Goal: Task Accomplishment & Management: Complete application form

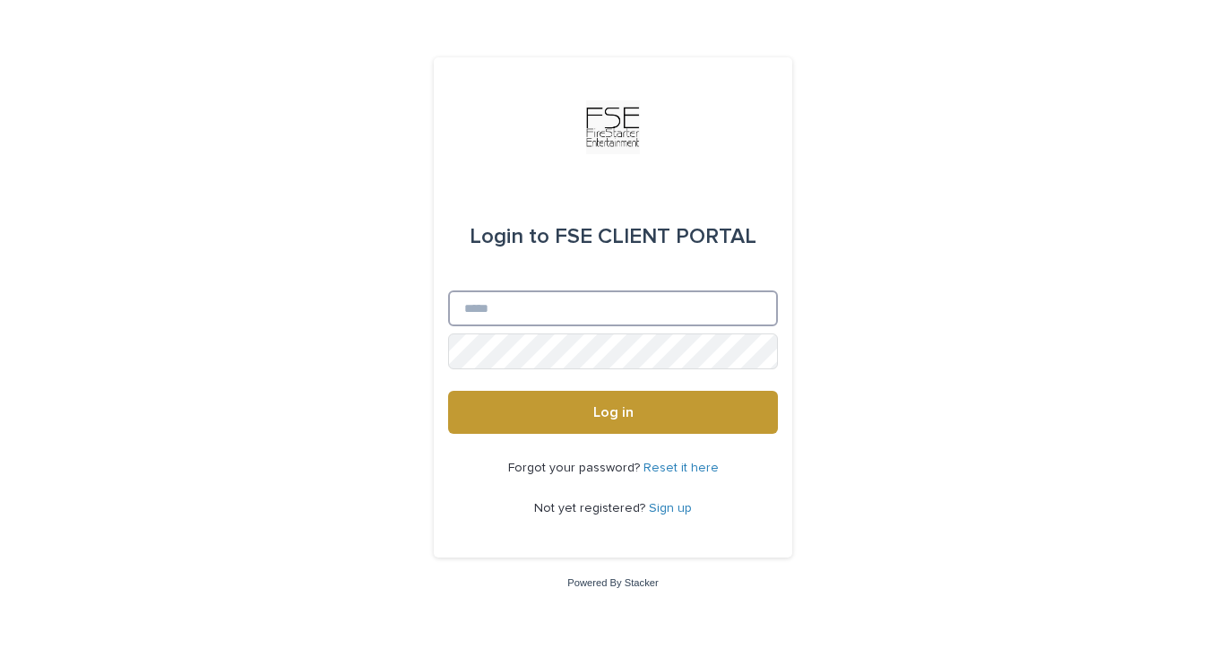
click at [548, 315] on input "Email" at bounding box center [613, 308] width 330 height 36
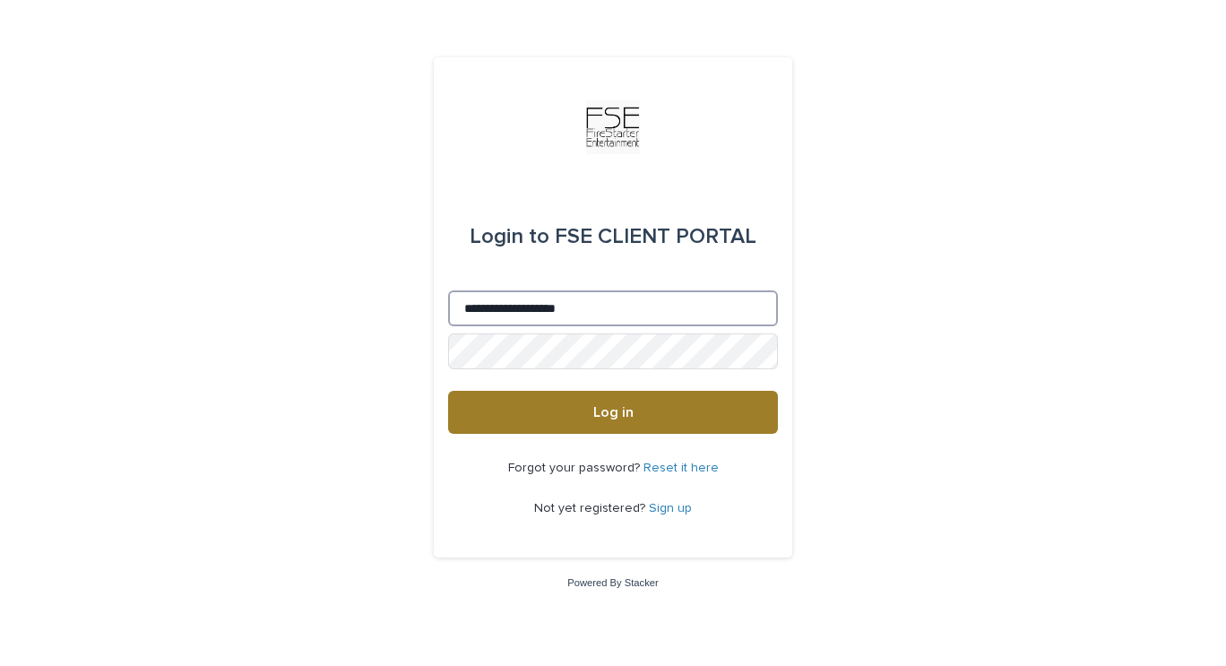
type input "**********"
click at [506, 419] on button "Log in" at bounding box center [613, 412] width 330 height 43
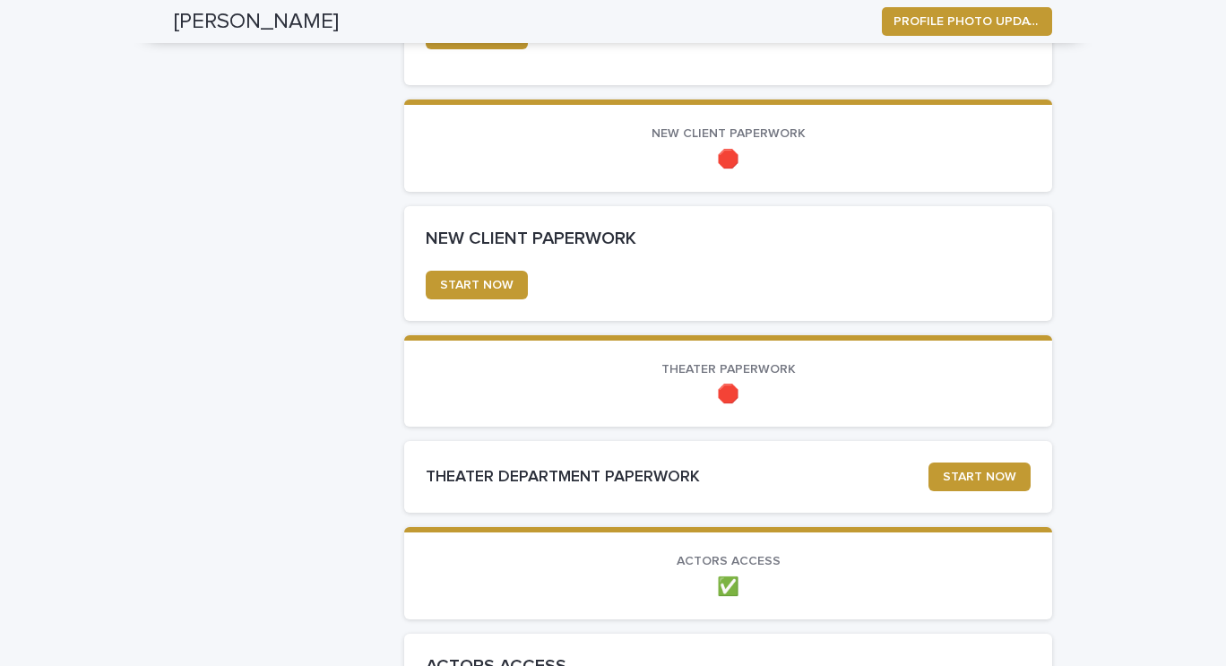
scroll to position [855, 0]
click at [459, 289] on span "START NOW" at bounding box center [476, 284] width 73 height 13
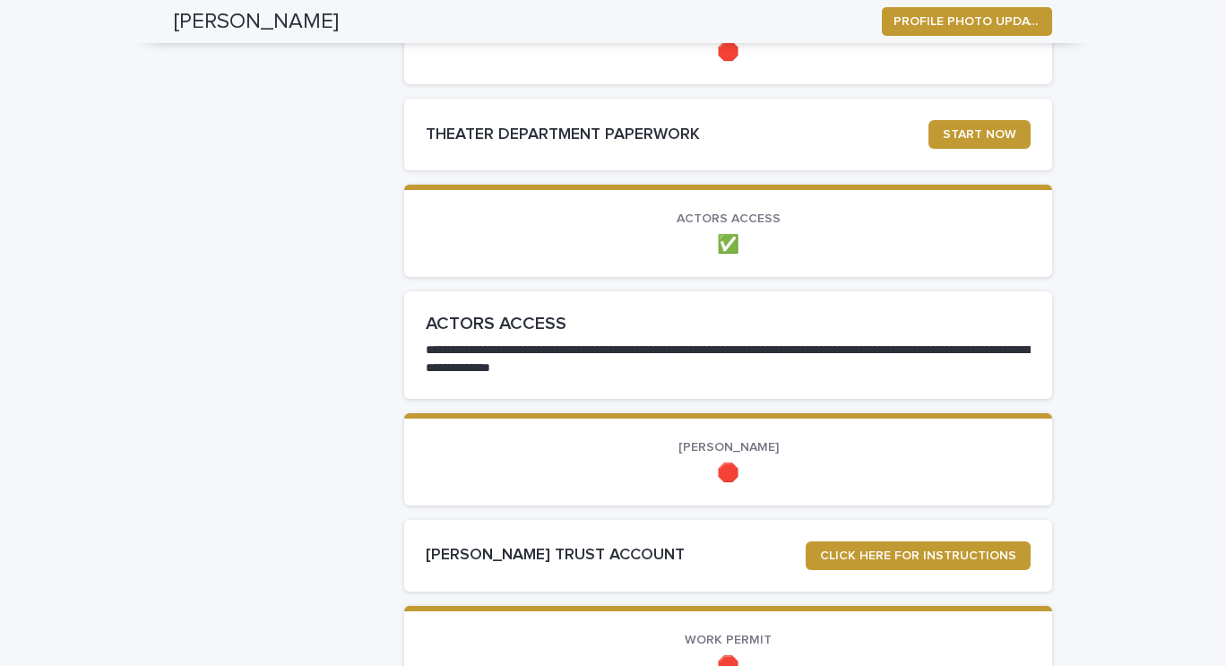
scroll to position [1197, 0]
click at [994, 131] on span "START NOW" at bounding box center [979, 133] width 73 height 13
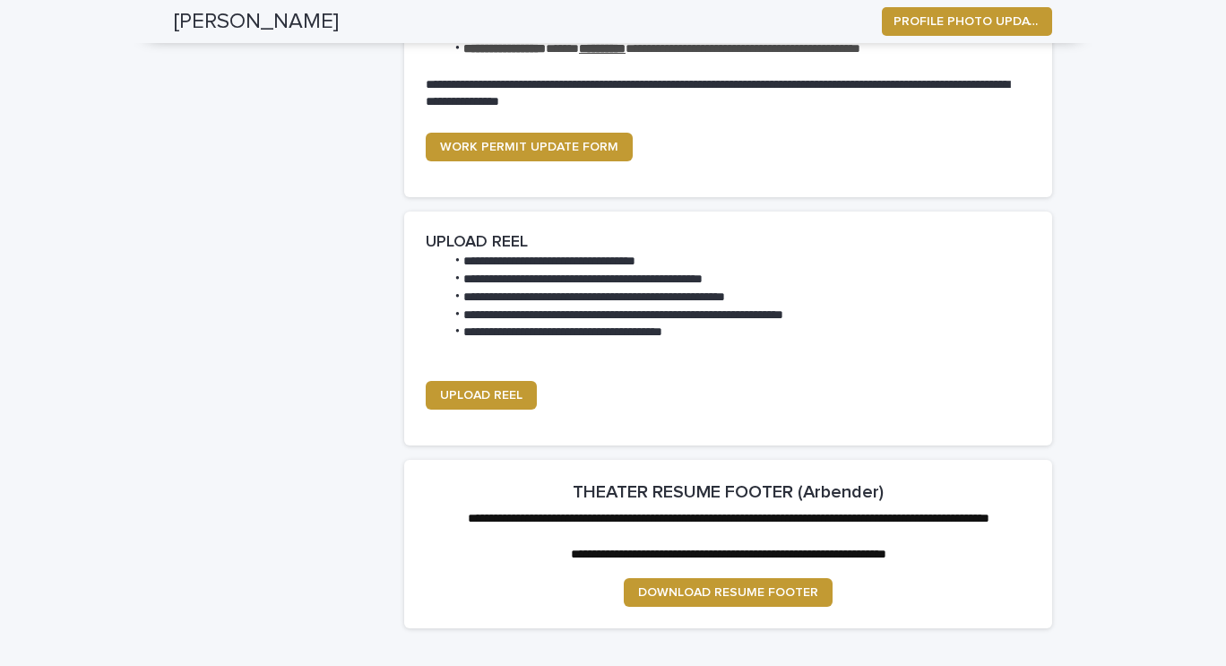
scroll to position [2024, 0]
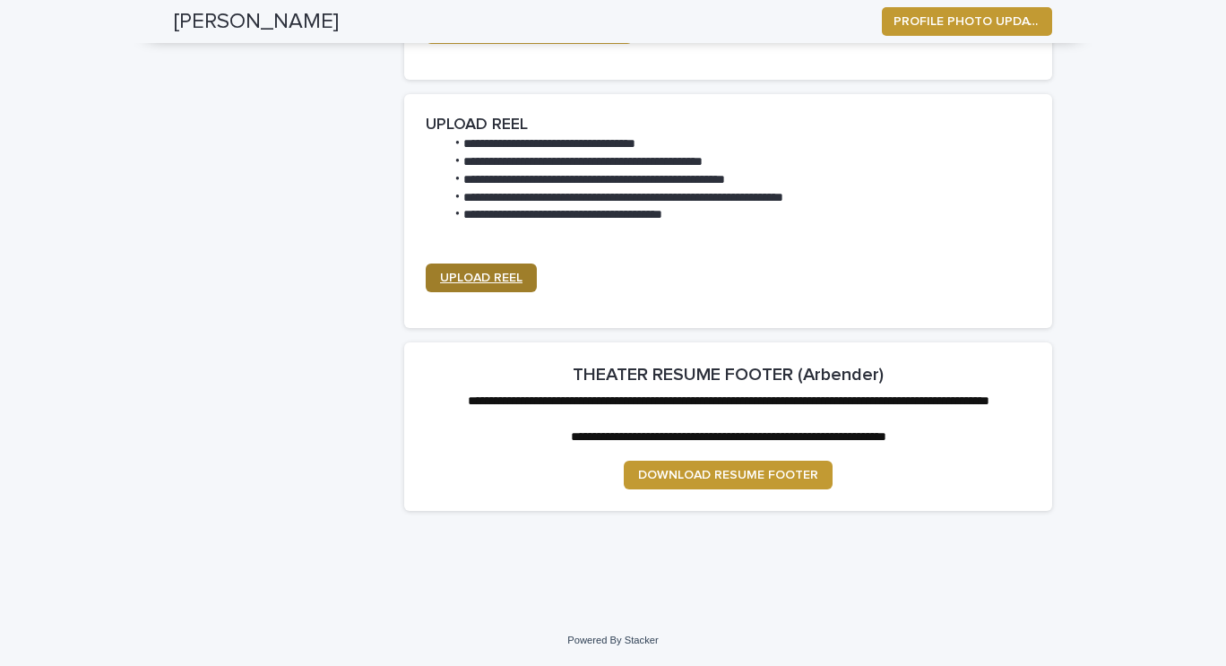
click at [486, 272] on span "UPLOAD REEL" at bounding box center [481, 278] width 82 height 13
click at [495, 272] on span "UPLOAD REEL" at bounding box center [481, 278] width 82 height 13
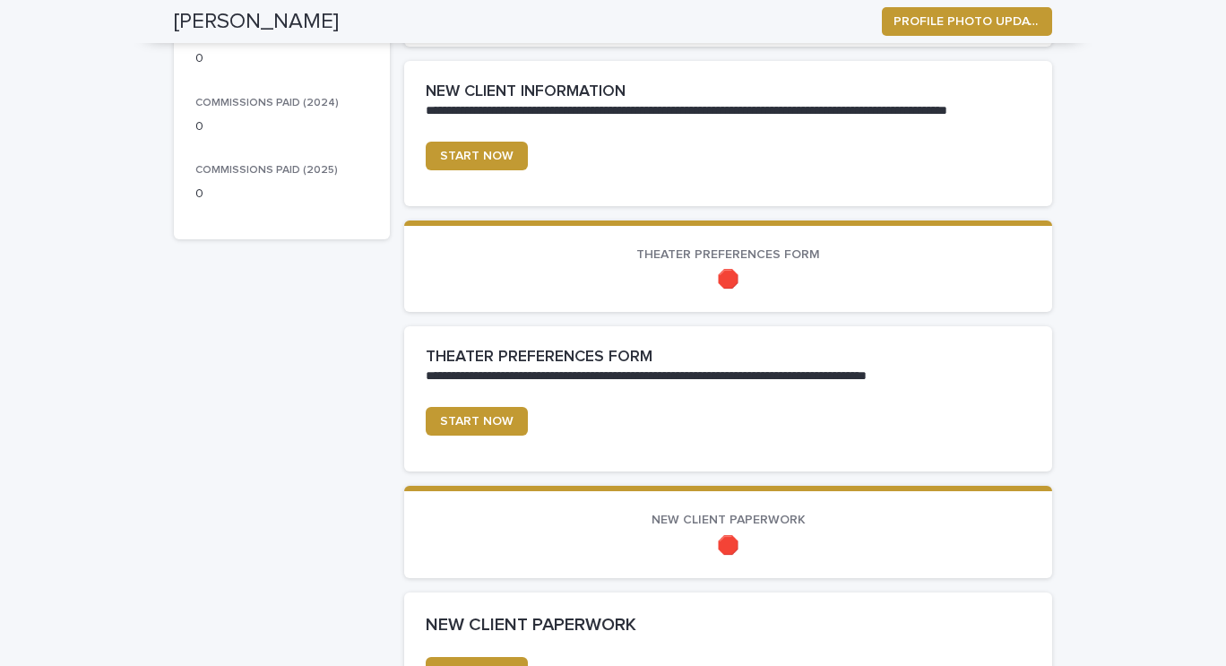
scroll to position [471, 0]
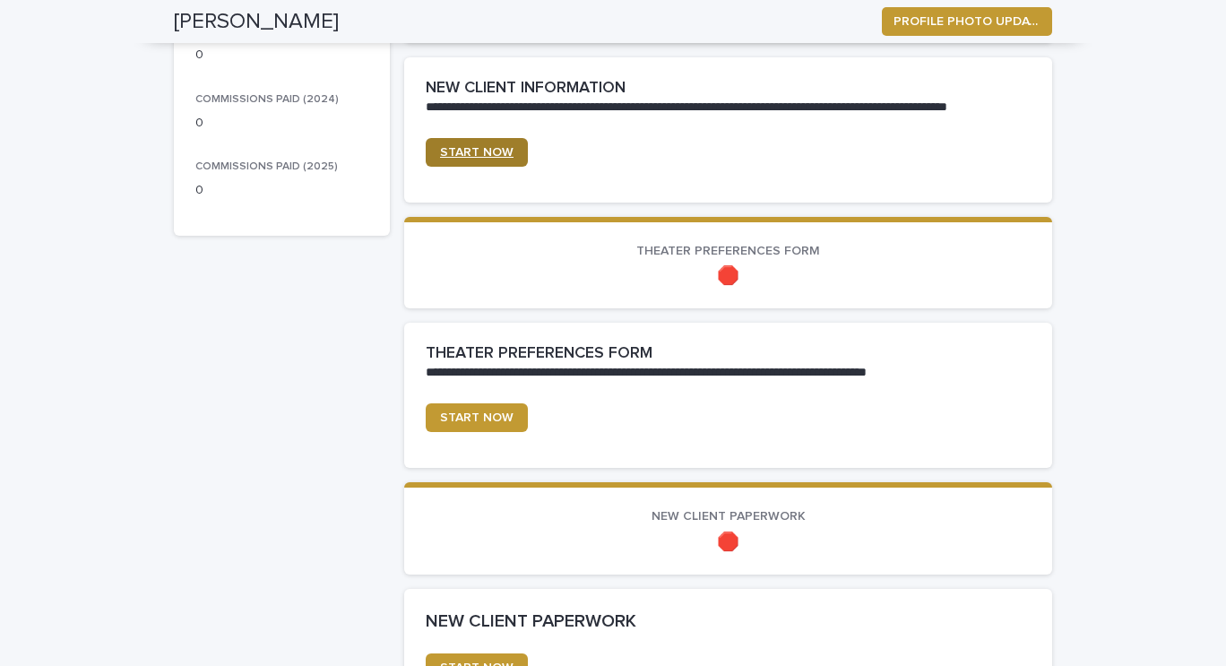
click at [476, 151] on span "START NOW" at bounding box center [476, 152] width 73 height 13
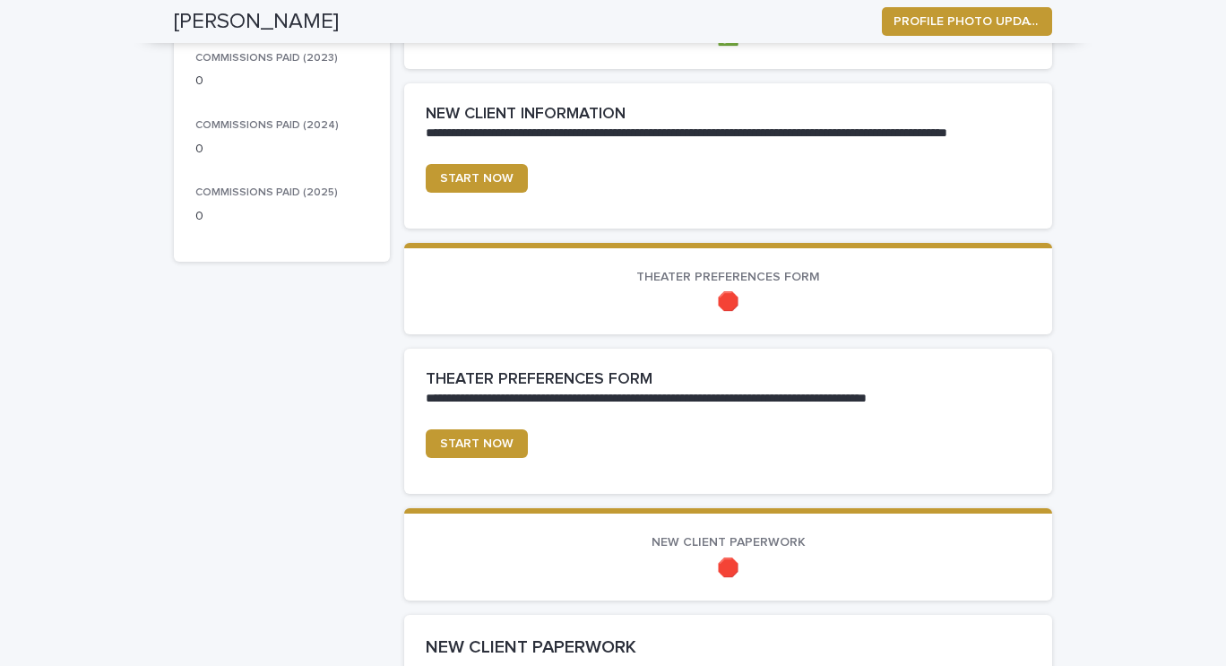
scroll to position [447, 0]
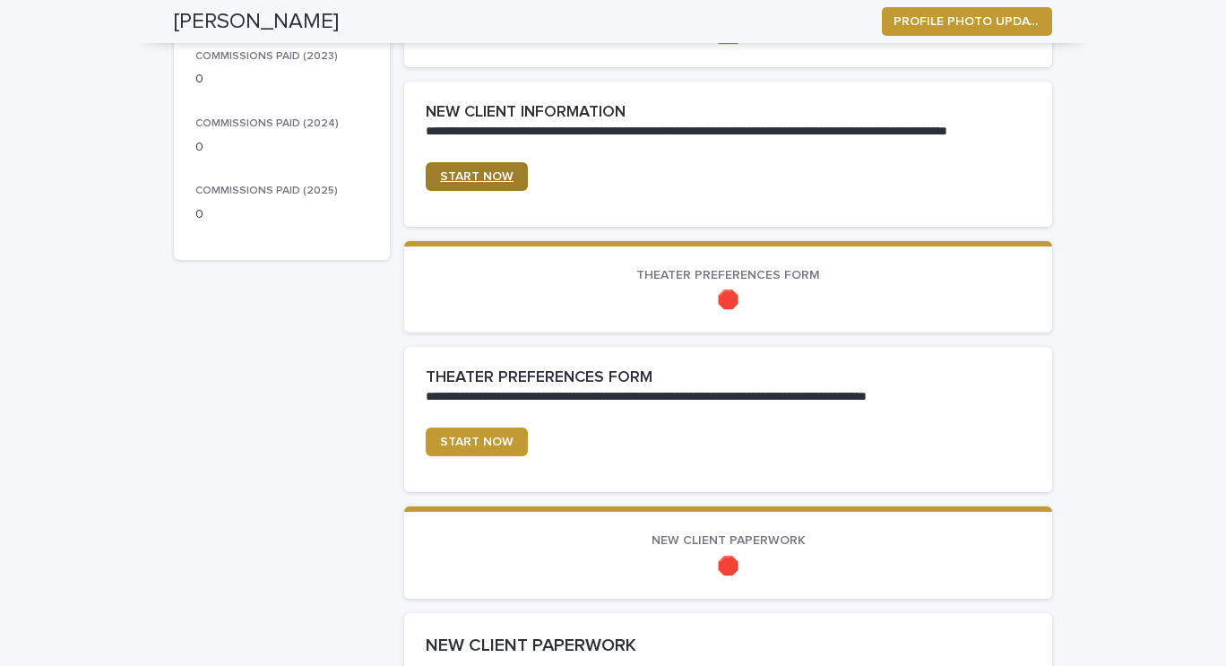
click at [477, 175] on span "START NOW" at bounding box center [476, 176] width 73 height 13
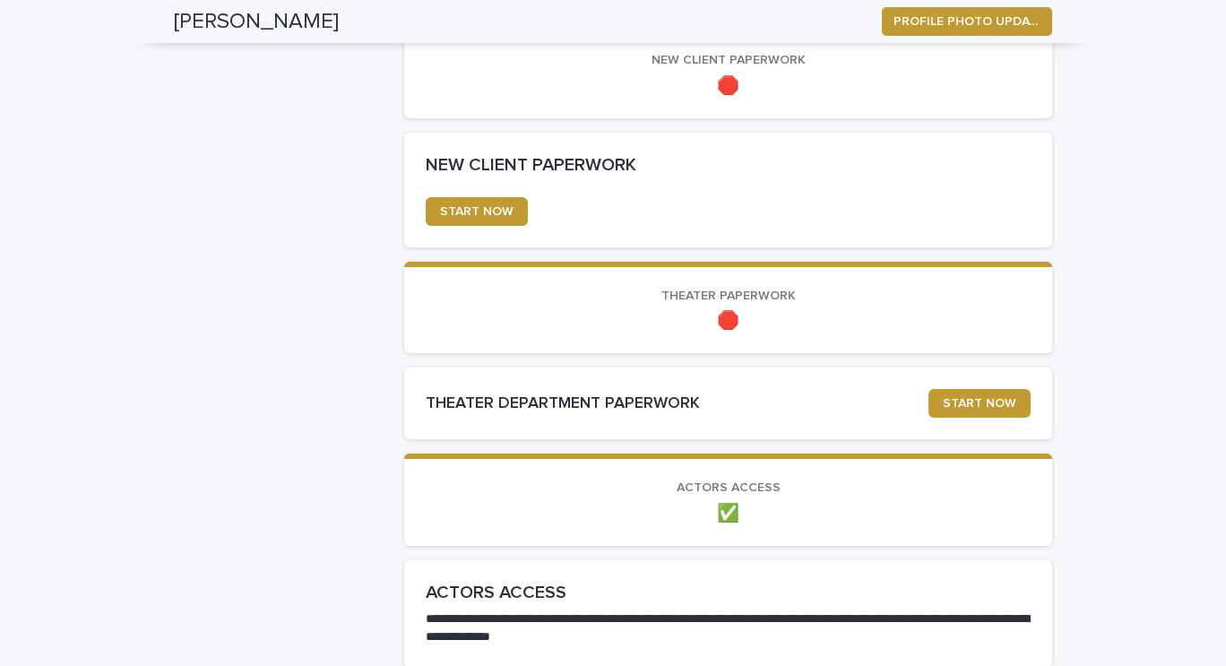
scroll to position [928, 0]
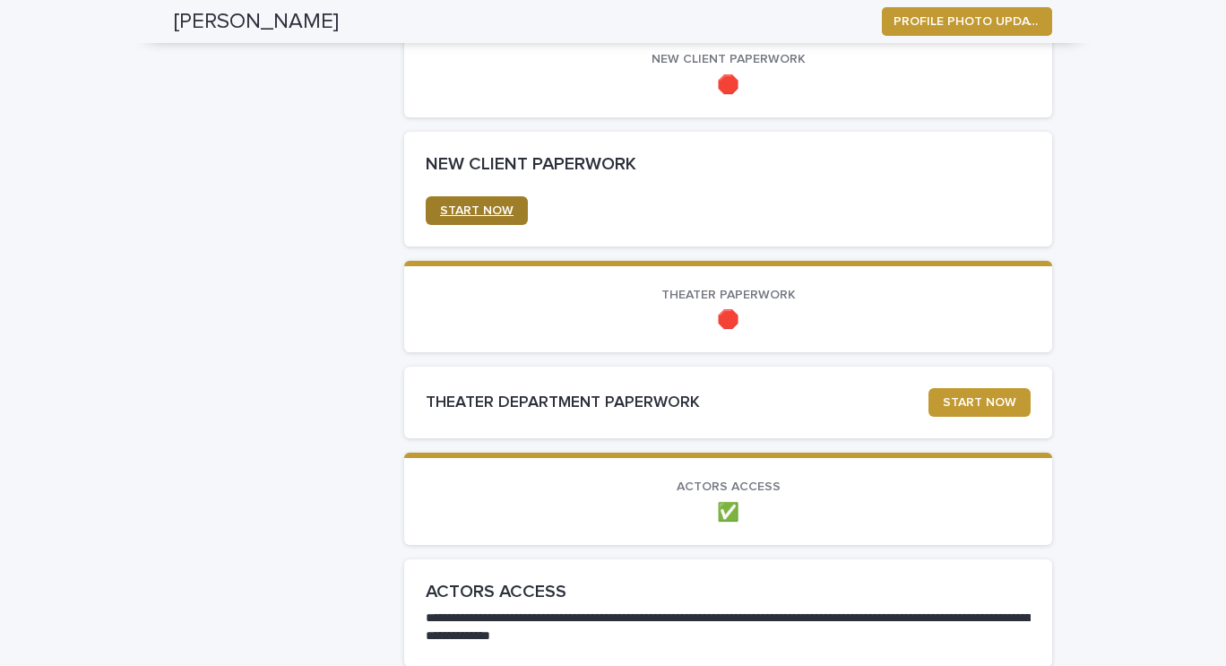
click at [453, 213] on span "START NOW" at bounding box center [476, 210] width 73 height 13
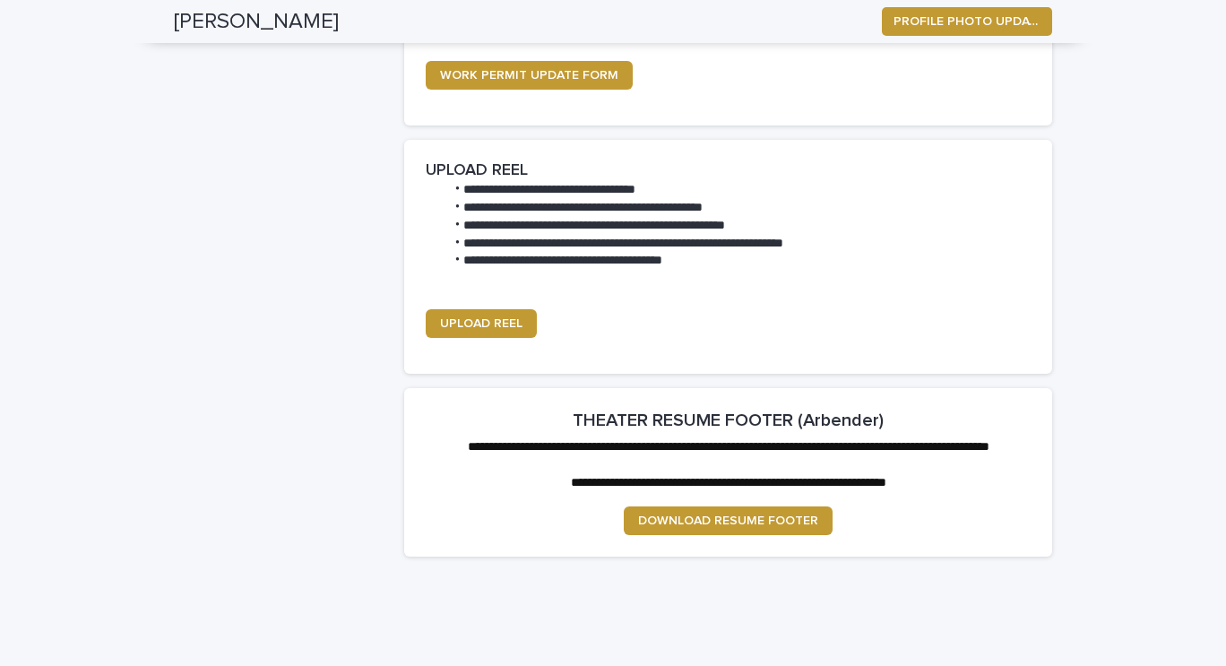
scroll to position [2019, 0]
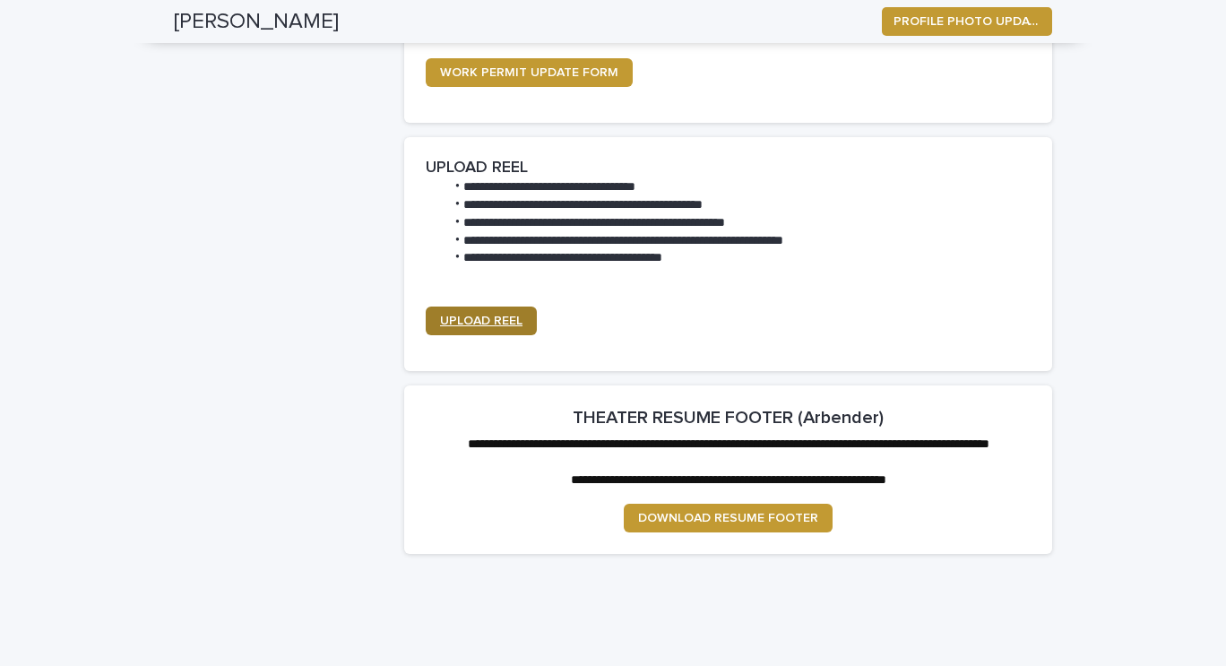
click at [470, 321] on span "UPLOAD REEL" at bounding box center [481, 321] width 82 height 13
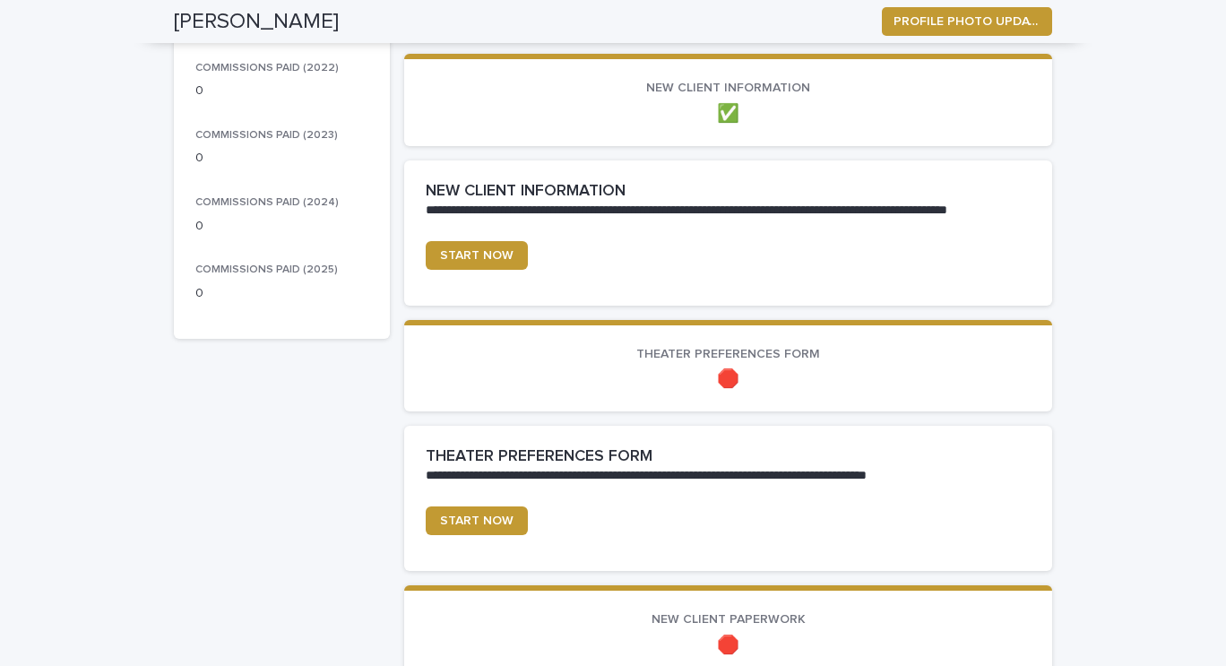
scroll to position [364, 0]
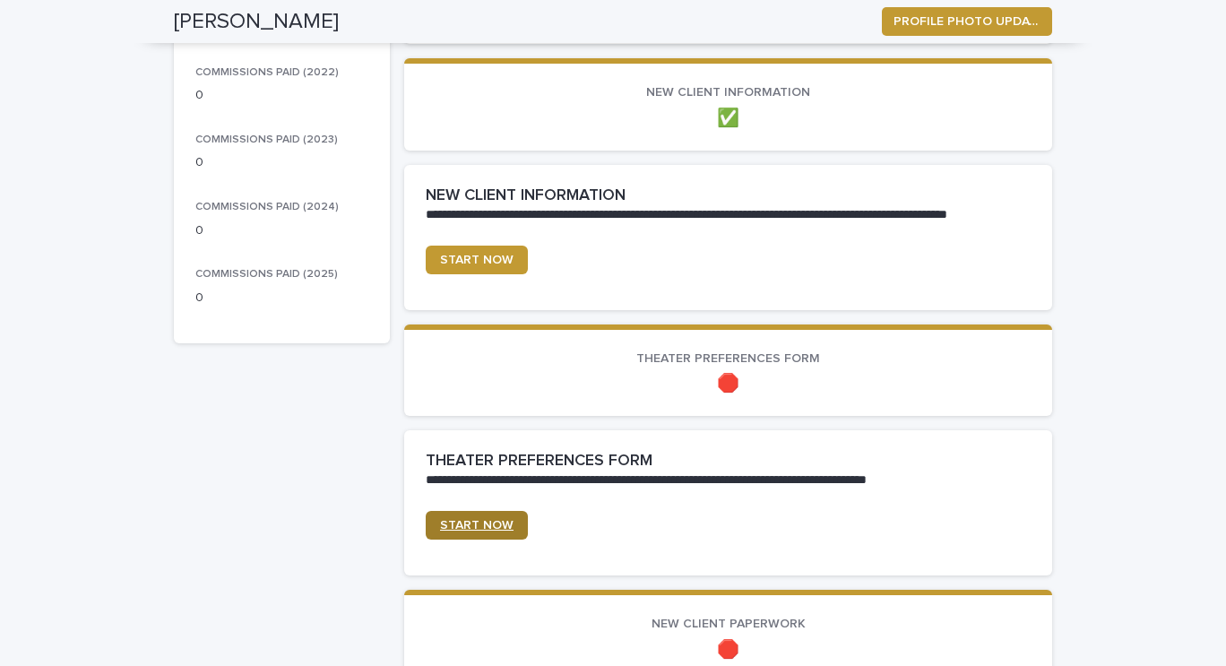
click at [468, 522] on span "START NOW" at bounding box center [476, 525] width 73 height 13
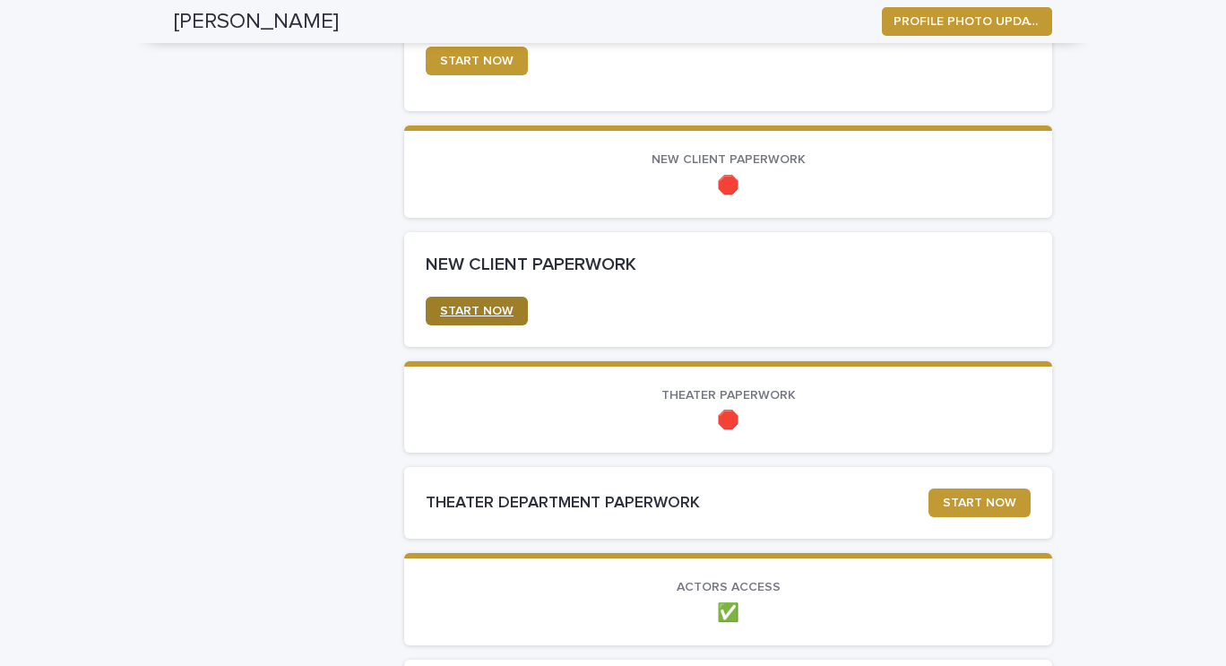
scroll to position [829, 0]
click at [456, 316] on link "START NOW" at bounding box center [477, 310] width 102 height 29
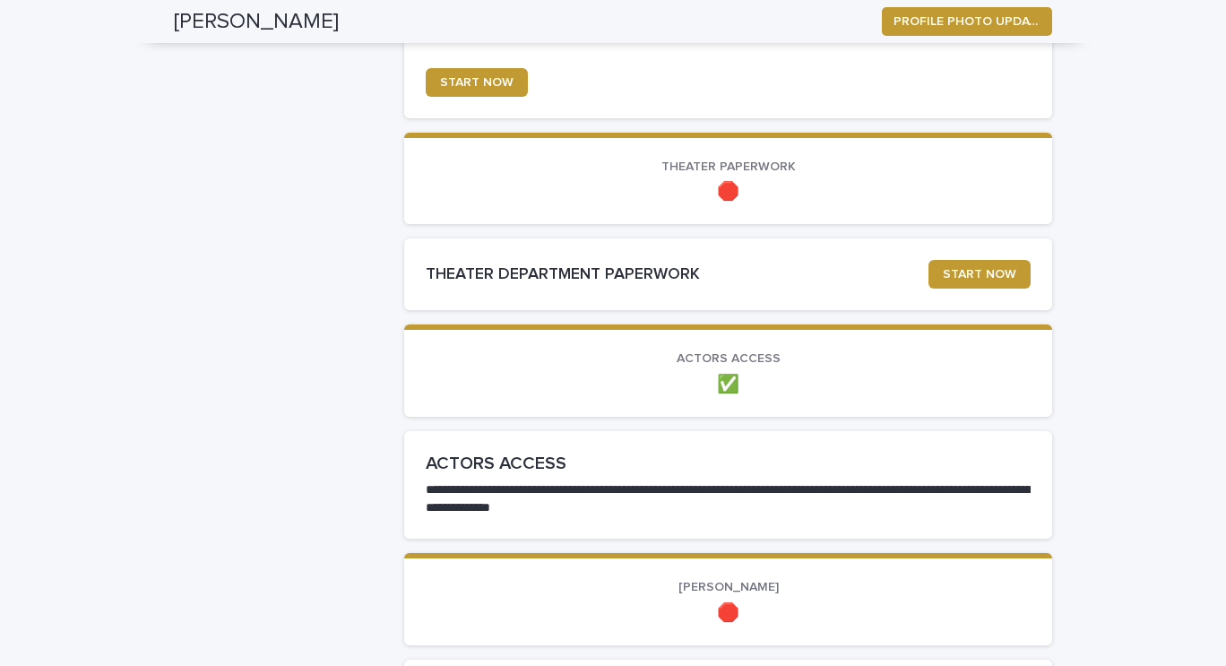
scroll to position [1057, 0]
click at [947, 279] on span "START NOW" at bounding box center [979, 273] width 73 height 13
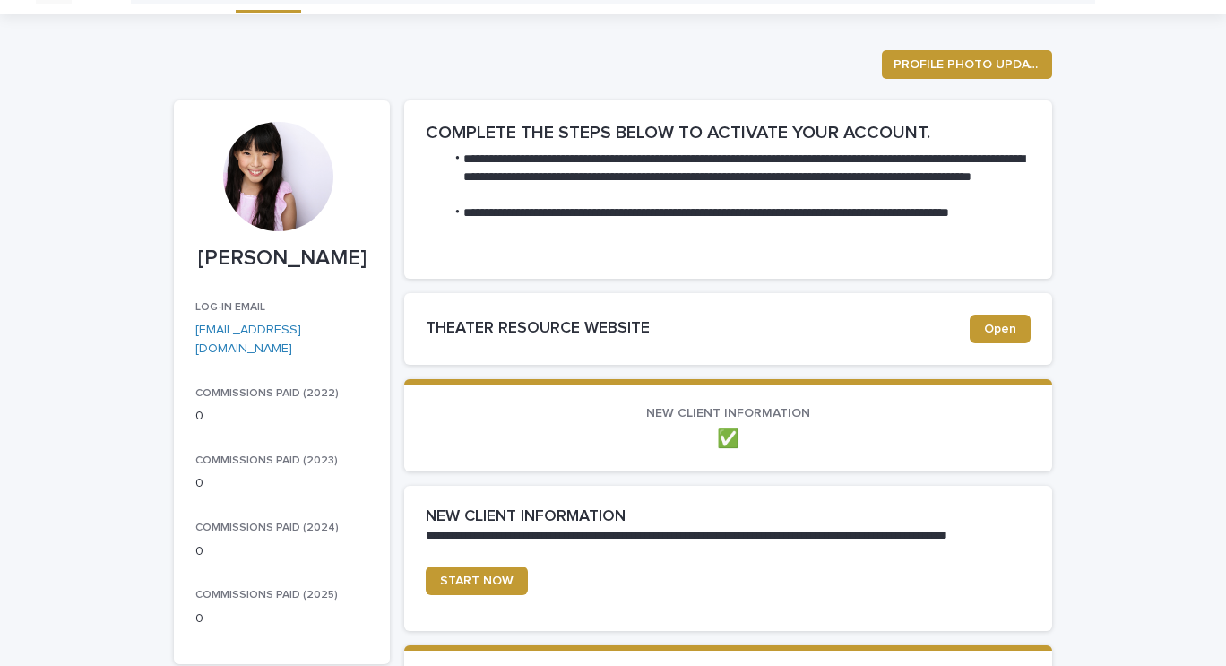
scroll to position [0, 0]
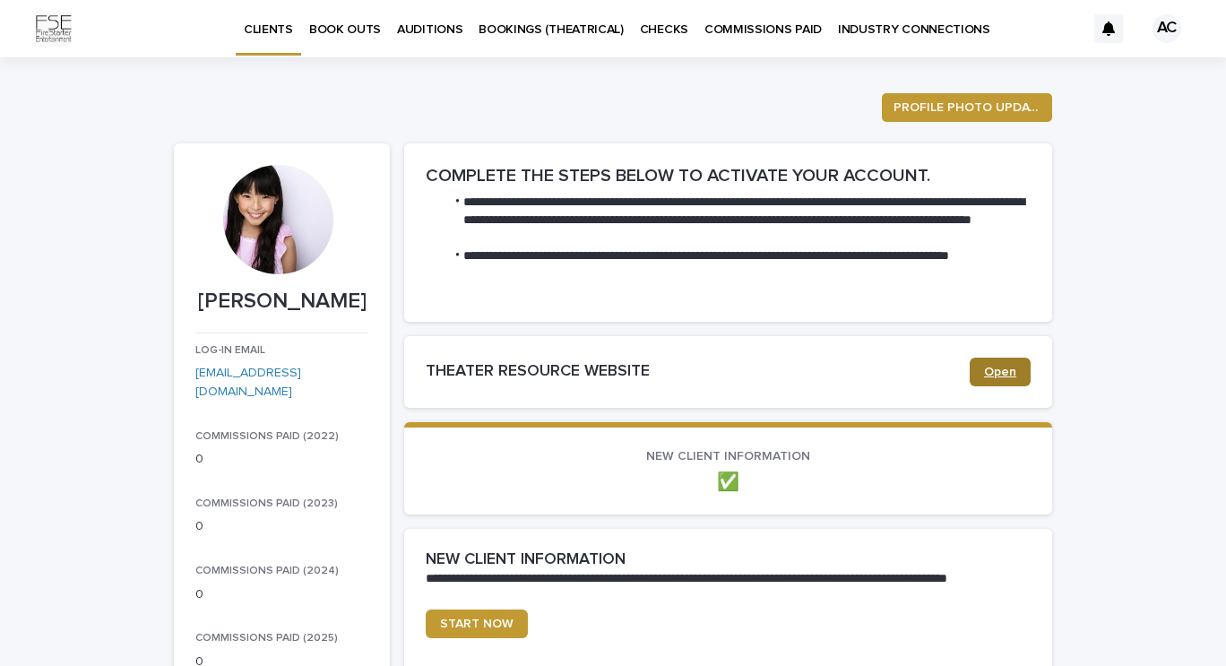
click at [988, 371] on span "Open" at bounding box center [1000, 372] width 32 height 13
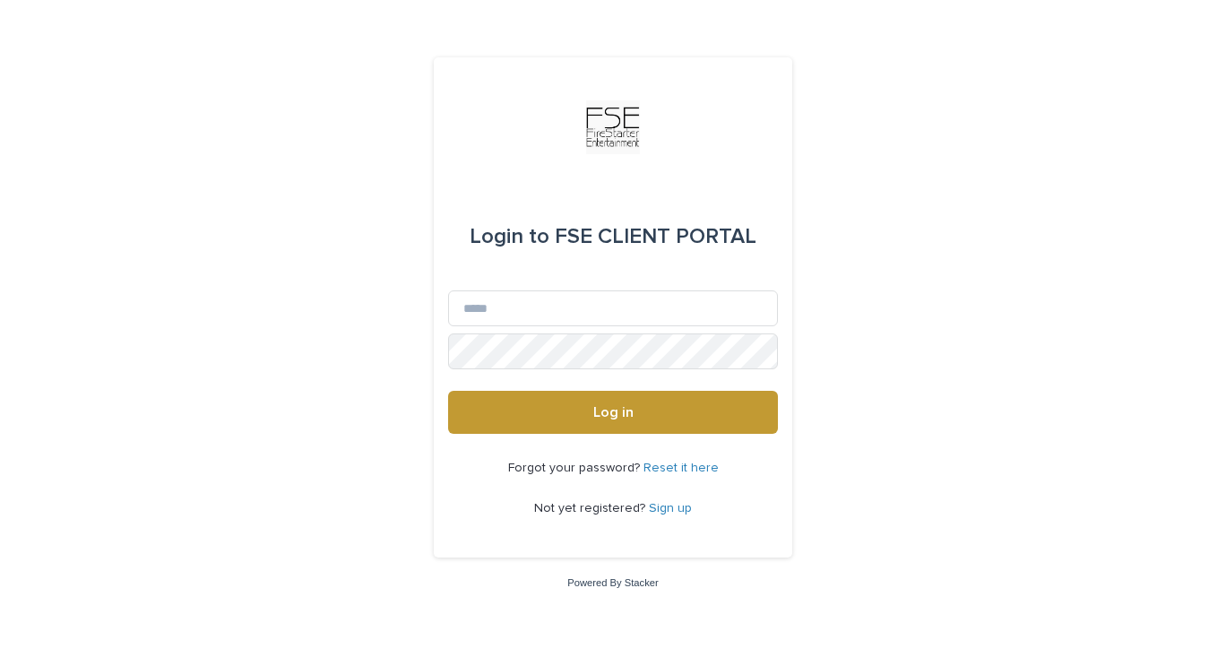
drag, startPoint x: 840, startPoint y: 1, endPoint x: 912, endPoint y: 81, distance: 107.8
click at [912, 81] on div "Login to FSE CLIENT PORTAL Email Password Log in Forgot your password? Reset it…" at bounding box center [613, 333] width 1226 height 666
click at [589, 301] on input "Email" at bounding box center [613, 308] width 330 height 36
drag, startPoint x: 589, startPoint y: 301, endPoint x: 586, endPoint y: 330, distance: 28.8
click at [586, 330] on div "Email" at bounding box center [613, 311] width 330 height 43
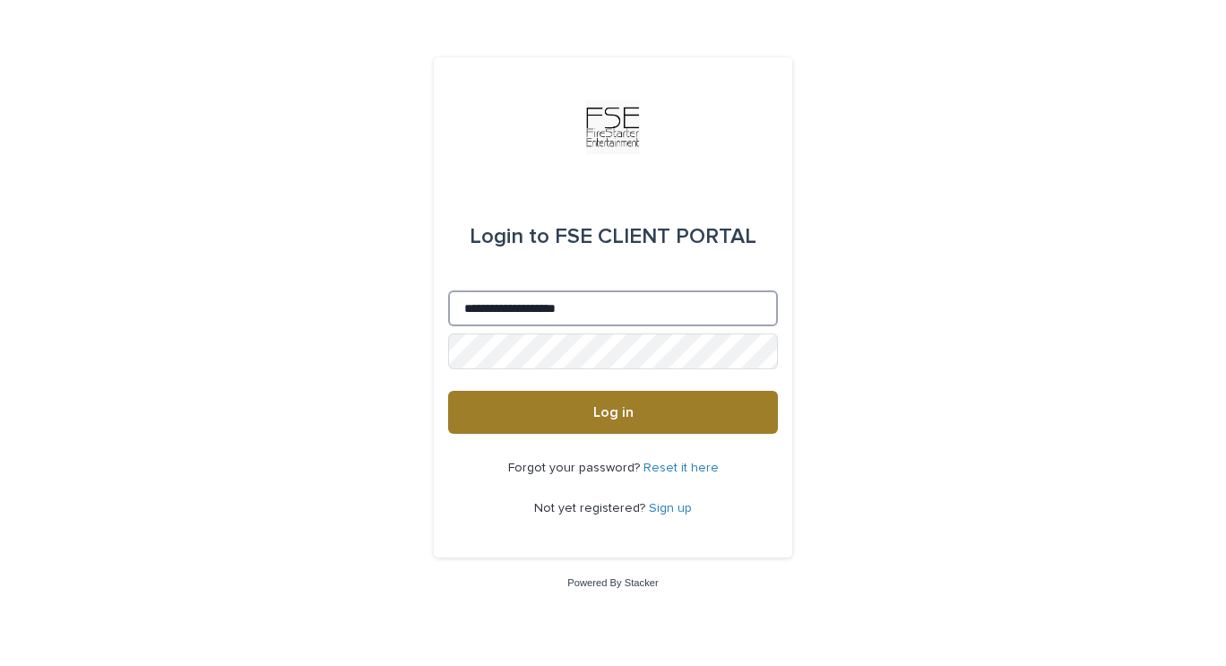
type input "**********"
click at [520, 418] on button "Log in" at bounding box center [613, 412] width 330 height 43
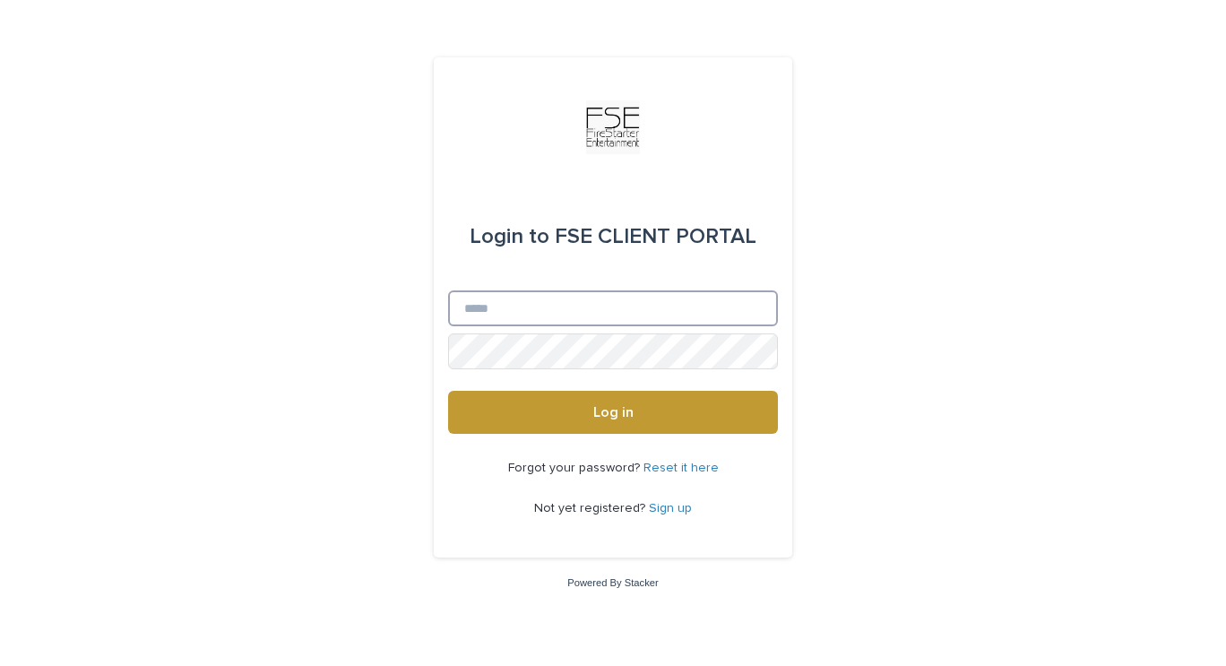
click at [591, 315] on input "Email" at bounding box center [613, 308] width 330 height 36
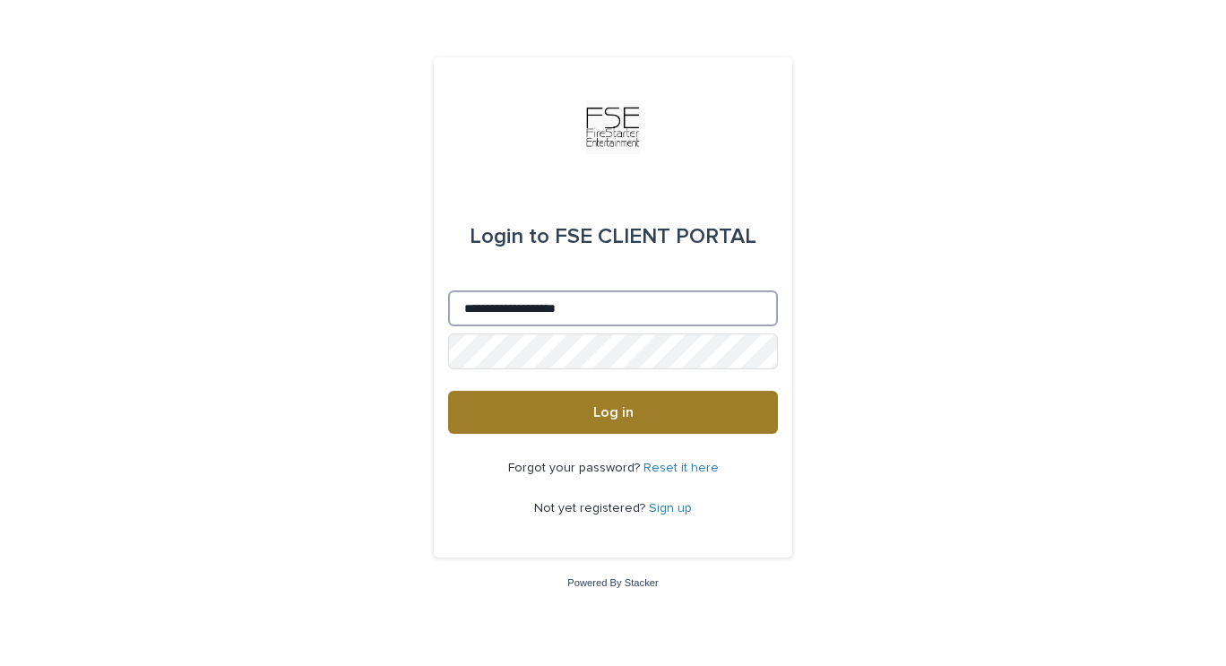
type input "**********"
click at [515, 415] on button "Log in" at bounding box center [613, 412] width 330 height 43
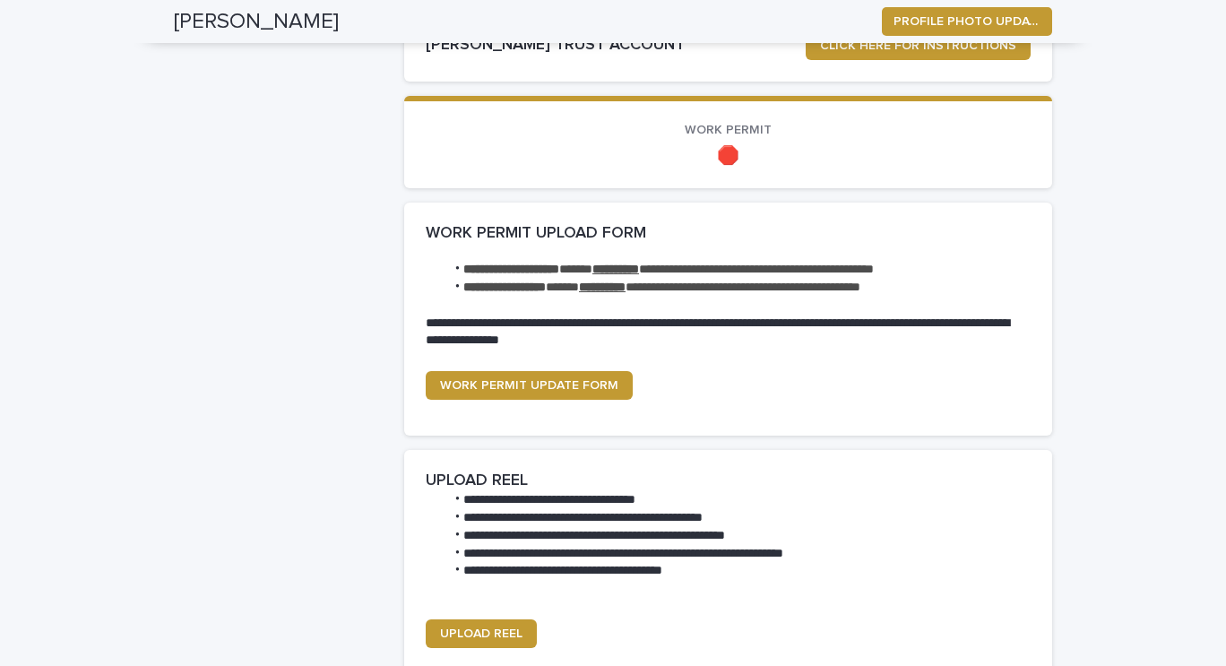
scroll to position [1709, 0]
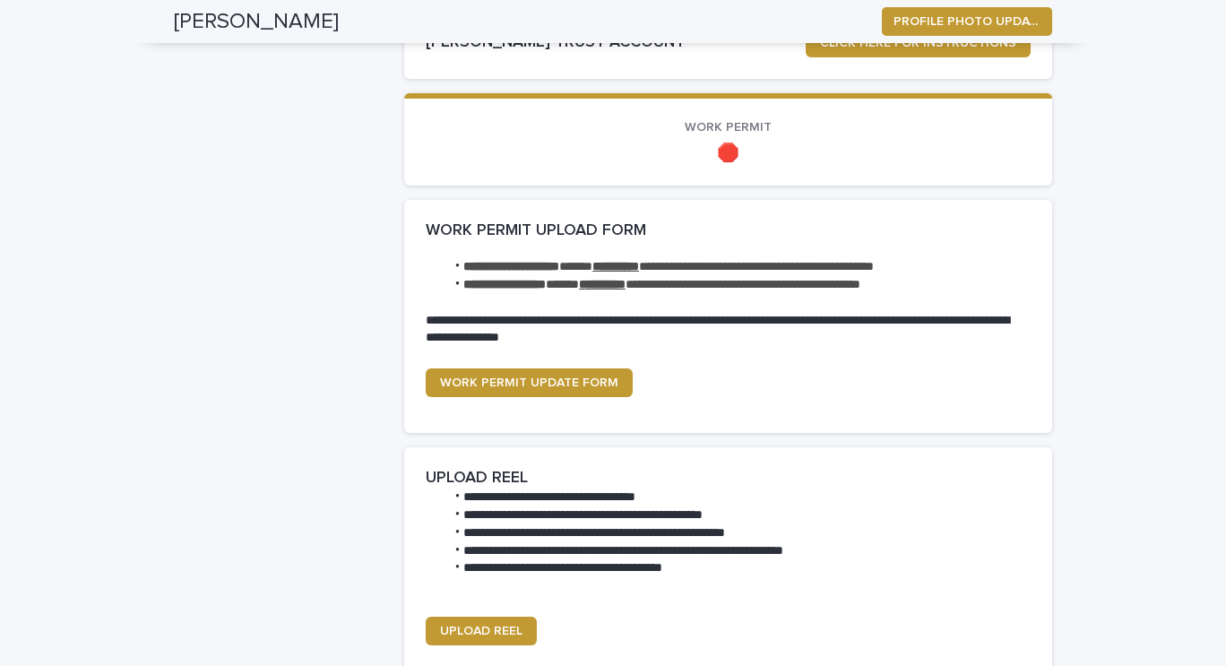
drag, startPoint x: 461, startPoint y: 379, endPoint x: 592, endPoint y: 338, distance: 138.0
drag, startPoint x: 592, startPoint y: 338, endPoint x: 542, endPoint y: 322, distance: 52.7
click at [542, 322] on p "**********" at bounding box center [725, 330] width 598 height 36
click at [625, 280] on strong "**********" at bounding box center [602, 284] width 47 height 13
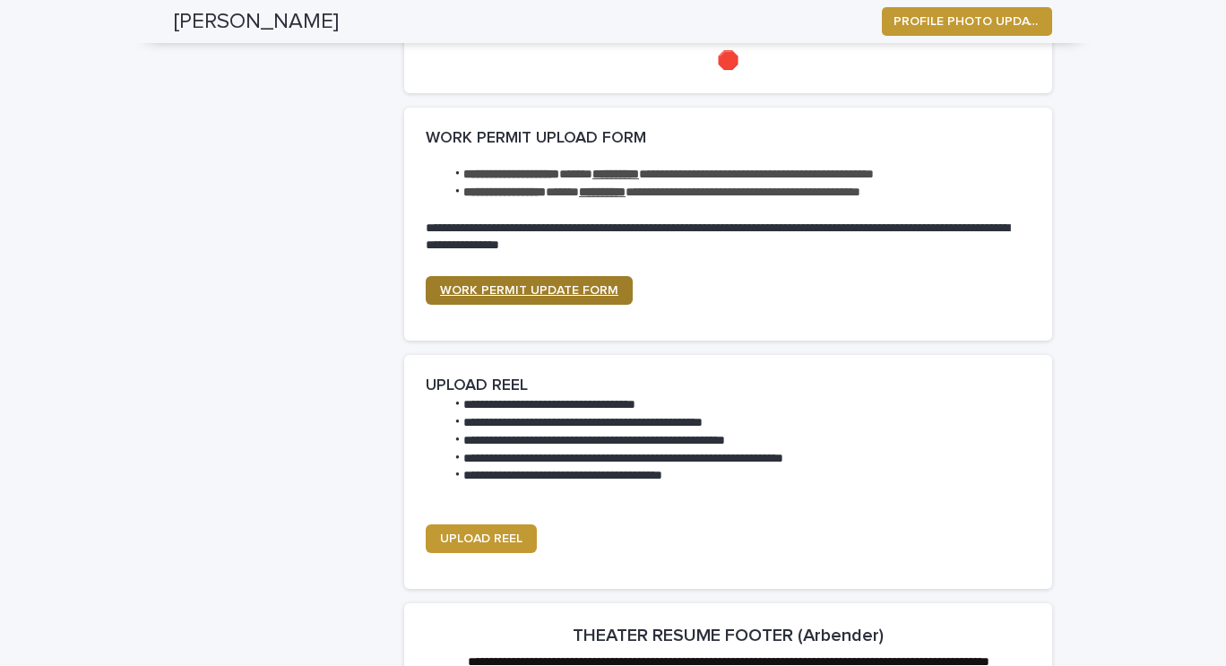
click at [511, 293] on span "WORK PERMIT UPDATE FORM" at bounding box center [529, 290] width 178 height 13
